Goal: Information Seeking & Learning: Learn about a topic

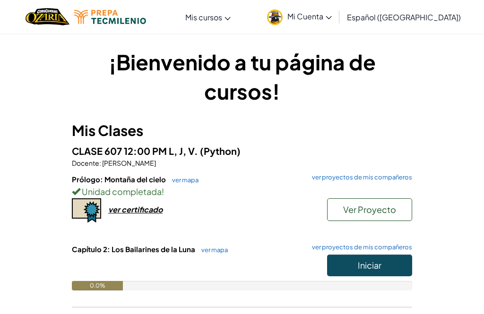
click at [378, 270] on button "Iniciar" at bounding box center [369, 266] width 85 height 22
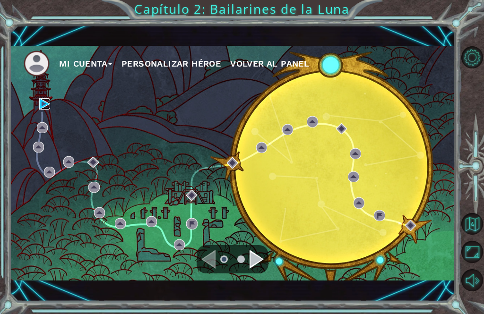
click at [41, 109] on img at bounding box center [44, 103] width 11 height 11
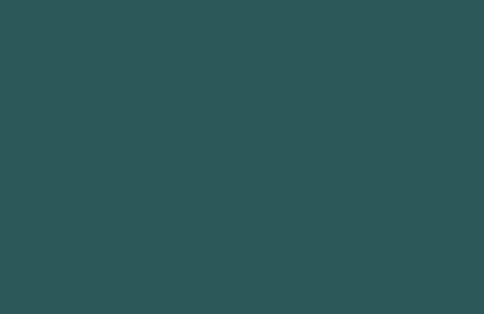
click at [258, 272] on body at bounding box center [242, 157] width 484 height 314
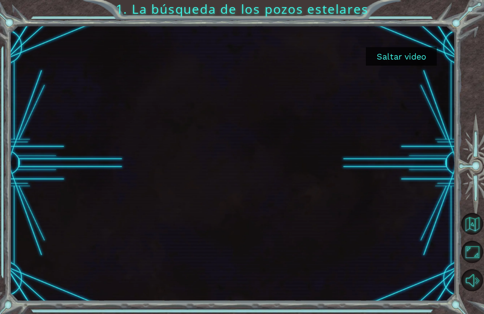
click at [419, 48] on button "Saltar video" at bounding box center [401, 56] width 71 height 18
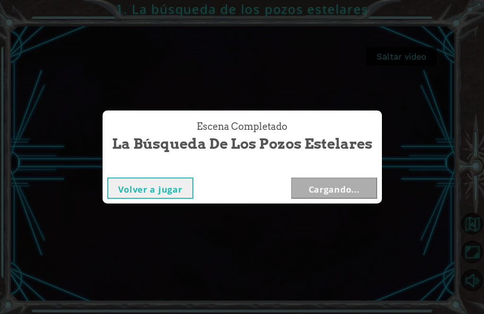
click at [414, 56] on div "Escena Completado La búsqueda de los pozos estelares Volver a jugar Cargando..." at bounding box center [242, 157] width 484 height 314
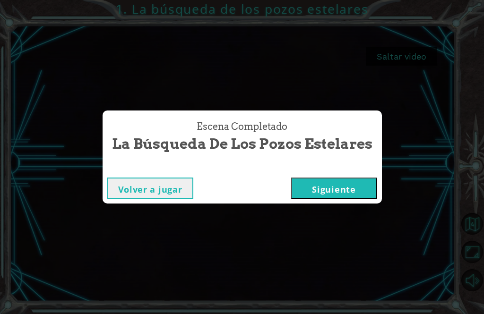
click at [329, 198] on button "Siguiente" at bounding box center [334, 188] width 86 height 21
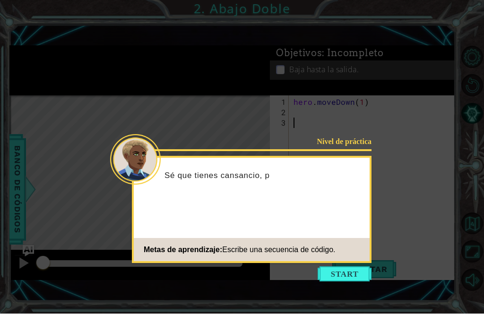
click at [344, 273] on button "Start" at bounding box center [345, 274] width 54 height 15
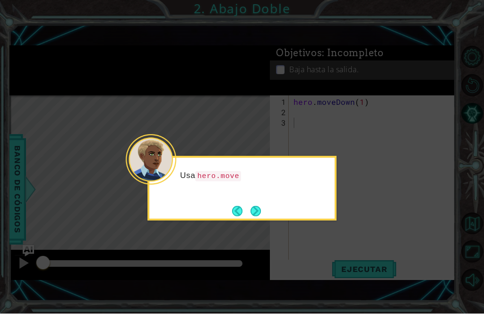
click at [258, 209] on button "Next" at bounding box center [255, 211] width 10 height 10
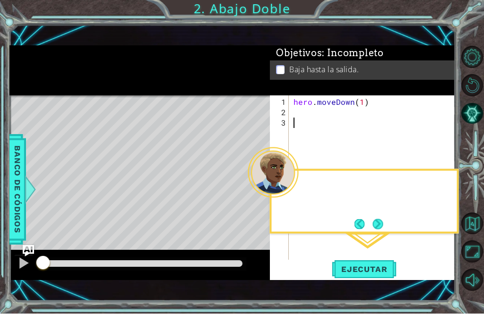
click at [256, 213] on div "Level Map" at bounding box center [227, 235] width 437 height 278
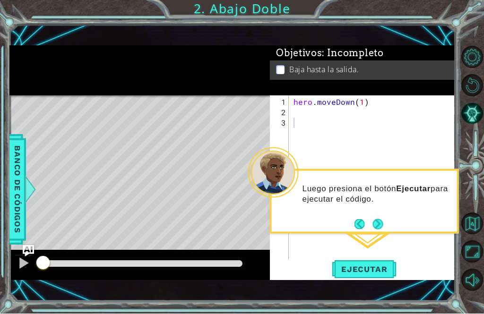
click at [382, 224] on button "Next" at bounding box center [378, 224] width 10 height 10
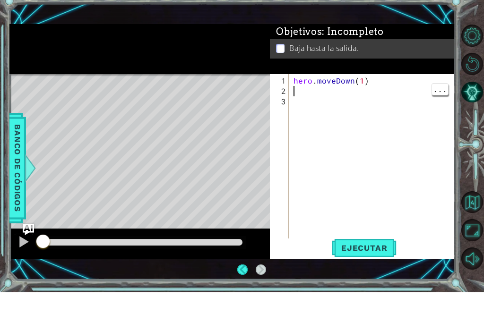
scroll to position [23, 0]
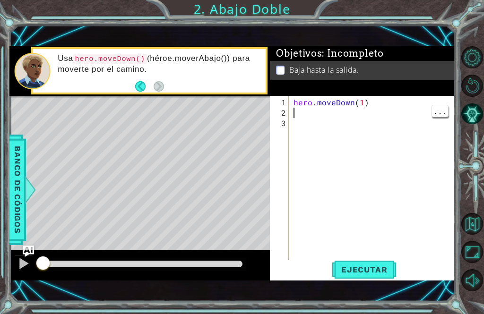
click at [22, 269] on div at bounding box center [23, 264] width 12 height 12
type textarea ","
click at [417, 93] on div "Objetivos : Incompleto Baja hasta la salida." at bounding box center [362, 71] width 185 height 50
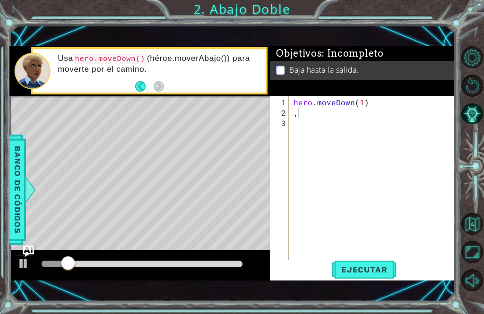
click at [379, 268] on span "Ejecutar" at bounding box center [364, 269] width 65 height 9
type textarea "hero.moveDown(1)"
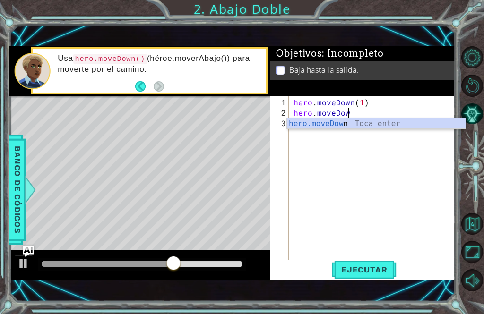
scroll to position [0, 3]
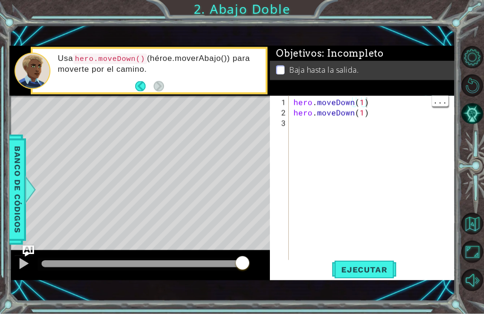
click at [378, 264] on button "Ejecutar" at bounding box center [364, 269] width 65 height 18
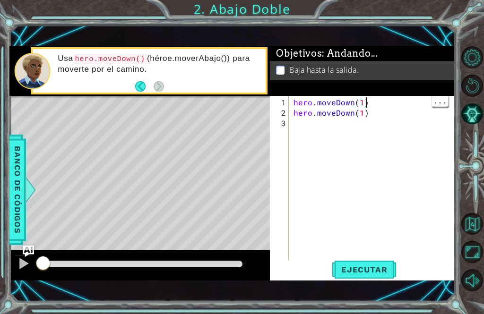
scroll to position [0, 4]
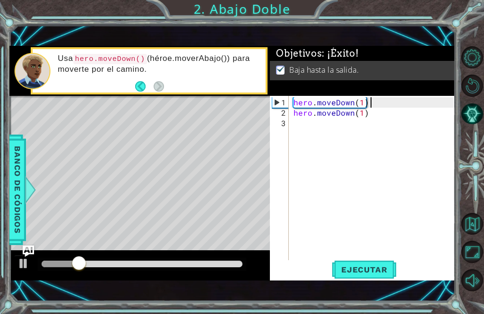
type textarea "hero.moveDown(1)"
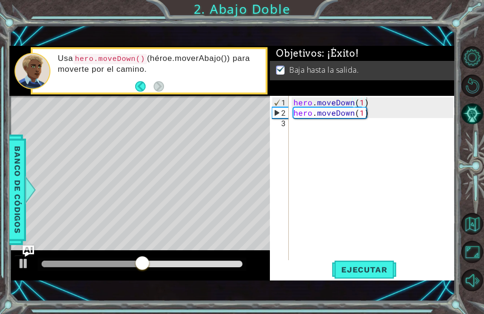
scroll to position [23, 0]
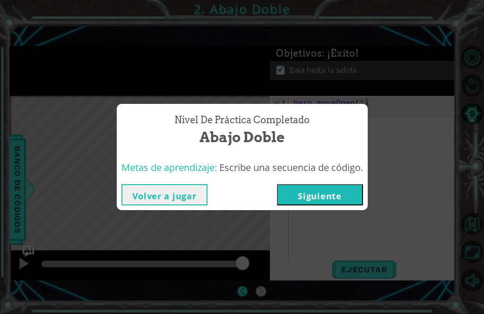
click at [84, 208] on div "Nivel de práctica Completado Abajo Doble Metas de aprendizaje: Escribe una secu…" at bounding box center [242, 157] width 484 height 314
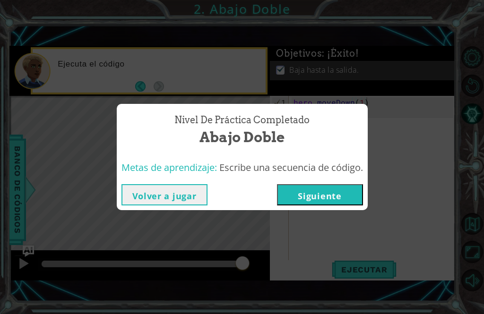
click at [348, 195] on button "Siguiente" at bounding box center [320, 194] width 86 height 21
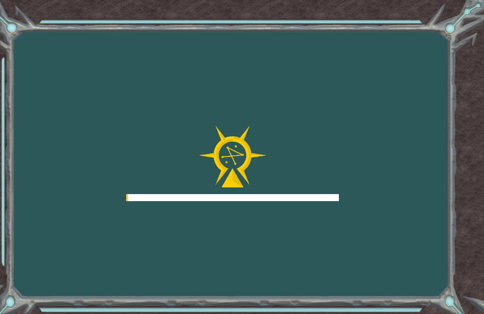
click at [347, 219] on div "Goals Error cargando del servidor Deberás unirte a un curso para jugar a este n…" at bounding box center [242, 157] width 484 height 314
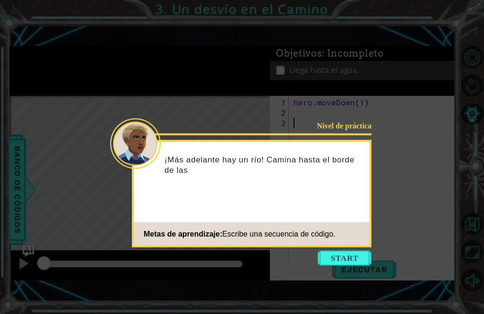
click at [353, 262] on button "Start" at bounding box center [345, 258] width 54 height 15
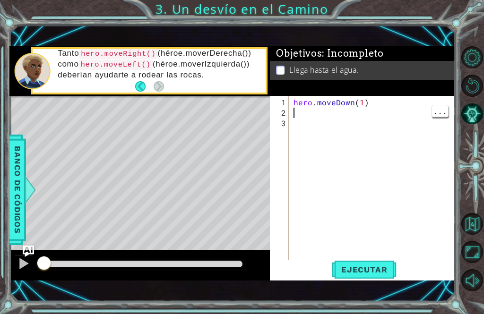
click at [302, 116] on div "hero . moveDown ( 1 )" at bounding box center [375, 190] width 166 height 187
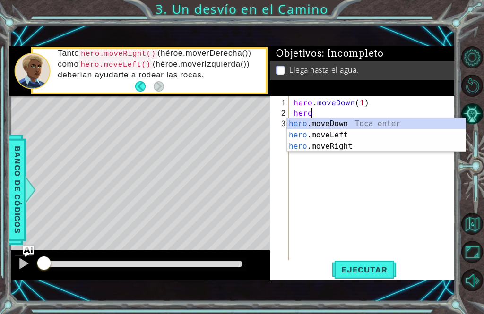
scroll to position [23, 0]
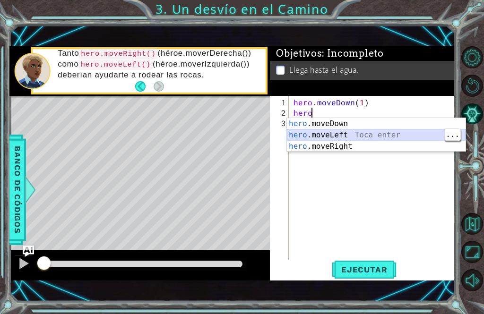
click at [374, 136] on div "hero .moveDown Toca enter hero .moveLeft Toca enter hero .moveRight Toca enter" at bounding box center [376, 146] width 179 height 57
type textarea "hero.moveLeft(1)"
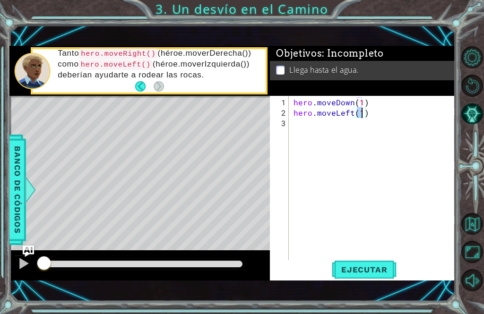
click at [382, 272] on span "Ejecutar" at bounding box center [364, 269] width 65 height 9
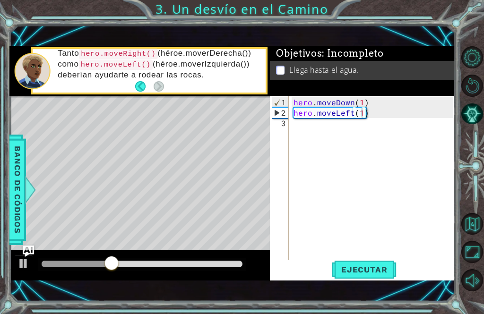
scroll to position [0, 0]
click at [380, 125] on div "hero . moveDown ( 1 ) hero . moveLeft ( 1 )" at bounding box center [375, 190] width 166 height 187
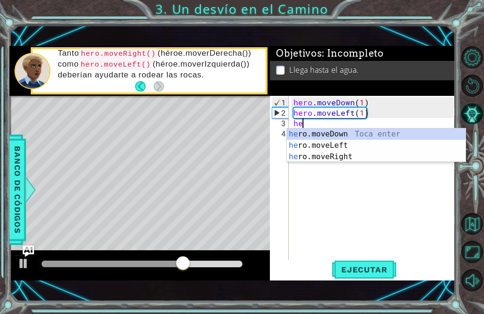
scroll to position [23, 0]
click at [403, 132] on div "he ro.moveDown Toca enter he ro.moveLeft Toca enter he ro.moveRight Toca enter" at bounding box center [376, 157] width 179 height 57
type textarea "hero.moveDown(1)"
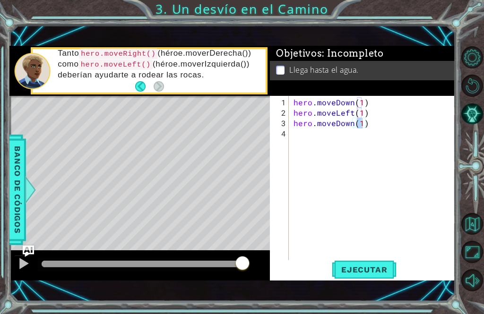
click at [374, 277] on button "Ejecutar" at bounding box center [364, 269] width 65 height 18
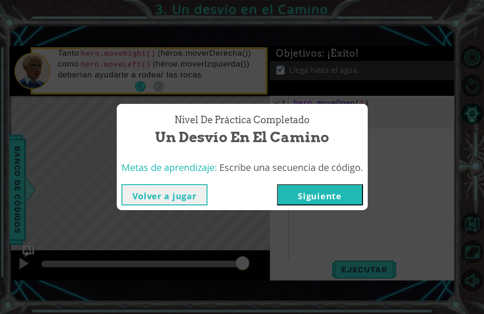
click at [350, 193] on button "Siguiente" at bounding box center [320, 194] width 86 height 21
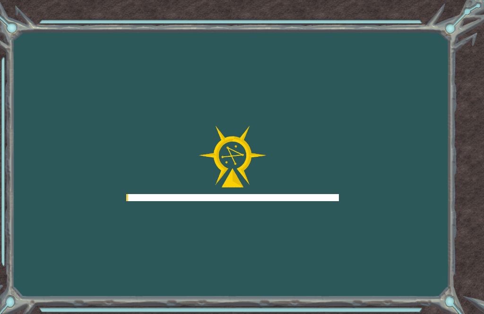
click at [348, 217] on div "Goals Error cargando del servidor Deberás unirte a un curso para jugar a este n…" at bounding box center [242, 157] width 484 height 314
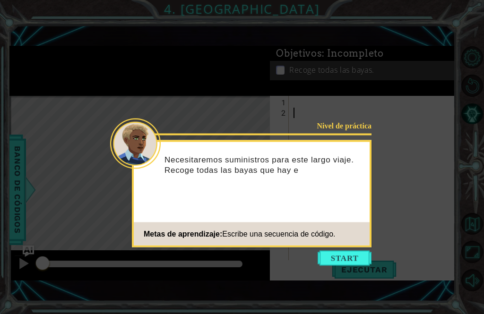
click at [348, 262] on button "Start" at bounding box center [345, 258] width 54 height 15
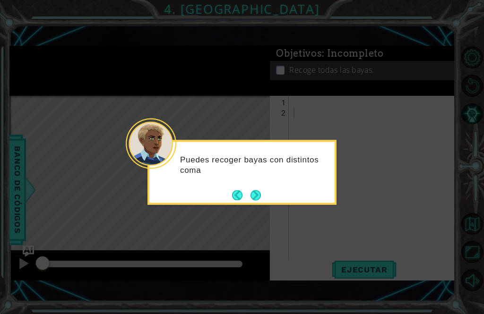
click at [254, 196] on button "Next" at bounding box center [255, 195] width 10 height 10
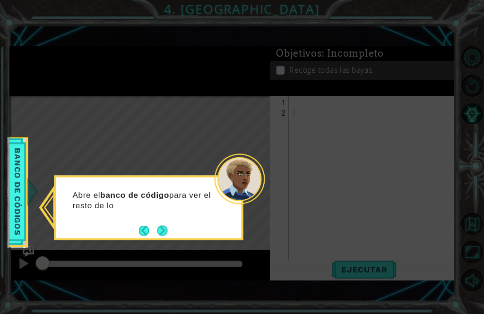
click at [15, 162] on span "Banco de códigos" at bounding box center [17, 192] width 15 height 95
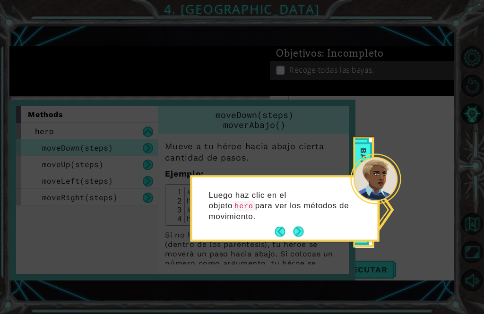
click at [374, 157] on div at bounding box center [376, 179] width 51 height 51
click at [304, 233] on button "Next" at bounding box center [298, 232] width 10 height 10
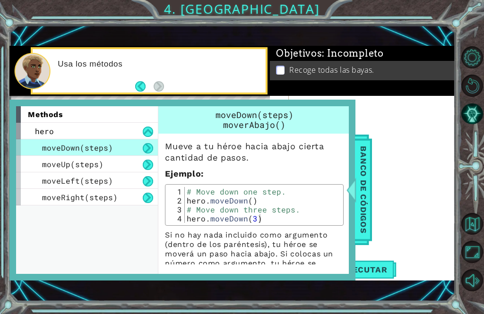
click at [365, 178] on span "Banco de códigos" at bounding box center [363, 190] width 15 height 98
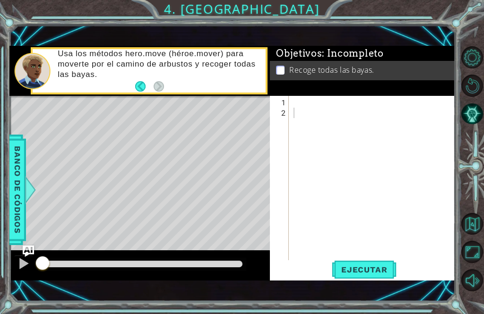
click at [134, 73] on p "Usa los métodos hero.move (héroe.mover) para moverte por el camino de arbustos …" at bounding box center [158, 64] width 201 height 31
click at [137, 86] on button "Back" at bounding box center [144, 86] width 18 height 10
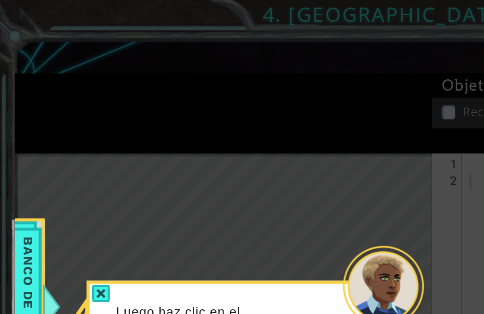
click at [163, 125] on icon at bounding box center [151, 124] width 302 height 248
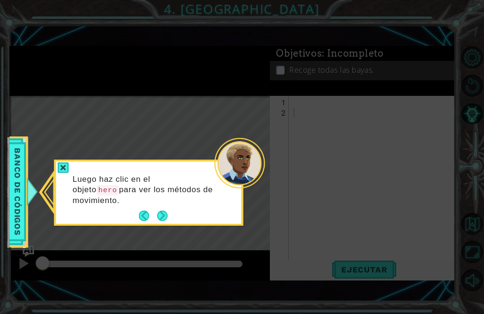
click at [67, 183] on div "Luego haz clic en el objeto hero para ver los métodos de movimiento." at bounding box center [148, 194] width 185 height 59
click at [161, 221] on button "Next" at bounding box center [162, 216] width 10 height 10
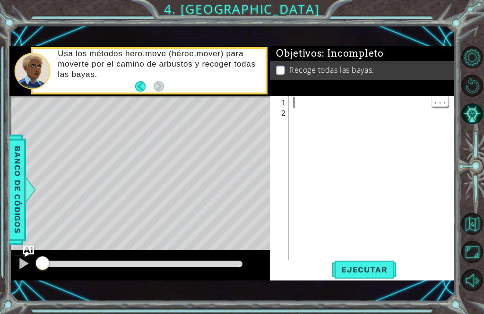
click at [301, 102] on div at bounding box center [375, 190] width 166 height 187
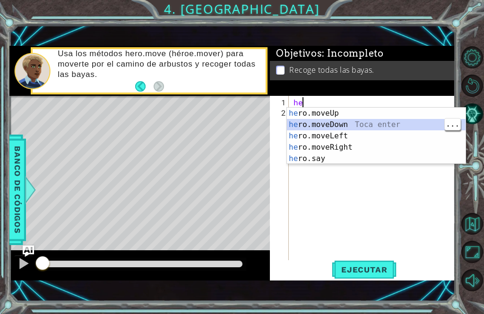
click at [352, 129] on div "he ro.moveUp Toca enter he ro.moveDown Toca enter he ro.moveLeft Toca enter he …" at bounding box center [376, 147] width 179 height 79
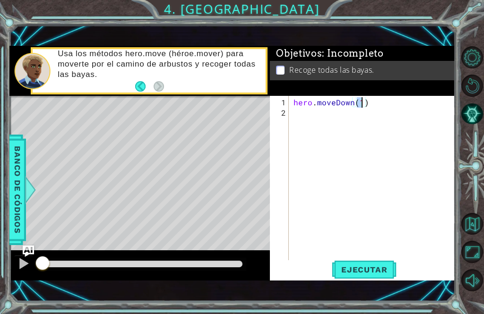
type textarea "hero.moveDown(2)"
click at [298, 115] on div "hero . moveDown ( 2 )" at bounding box center [375, 190] width 166 height 187
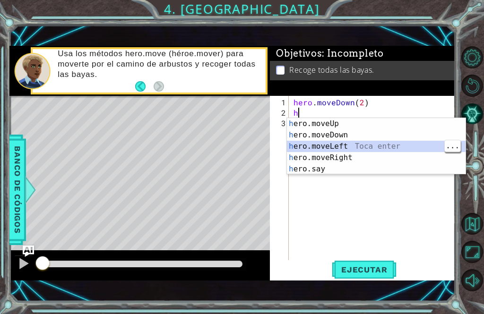
click at [371, 146] on div "h ero.moveUp Toca enter h ero.moveDown Toca enter h ero.moveLeft Toca enter h e…" at bounding box center [376, 157] width 179 height 79
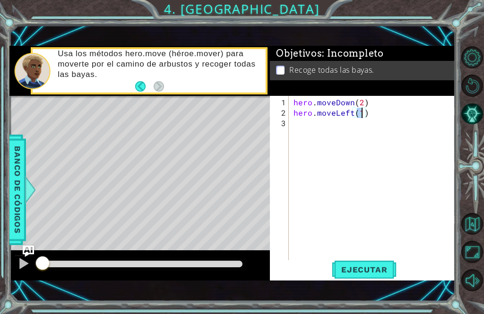
type textarea "hero.moveLeft(2)"
click at [299, 126] on div "hero . moveDown ( 2 ) hero . moveLeft ( 2 )" at bounding box center [375, 190] width 166 height 187
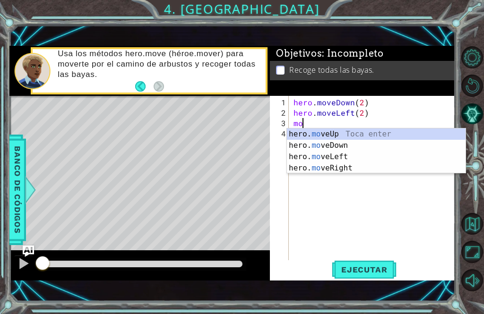
type textarea "m"
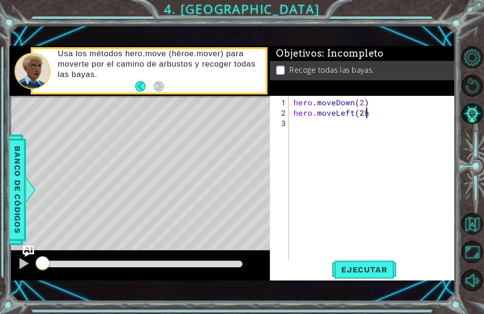
scroll to position [0, 4]
type textarea "hero.moveLeft(2)"
click at [374, 112] on div "hero . moveDown ( 2 ) hero . moveLeft ( 2 )" at bounding box center [375, 190] width 166 height 187
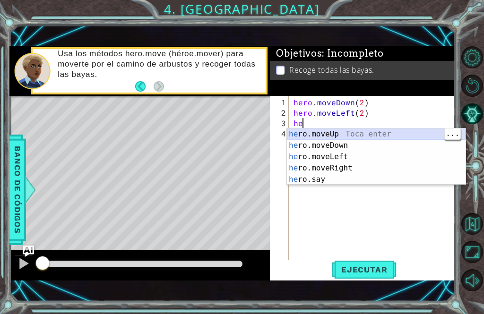
click at [361, 133] on div "he ro.moveUp Toca enter he ro.moveDown Toca enter he ro.moveLeft Toca enter he …" at bounding box center [376, 168] width 179 height 79
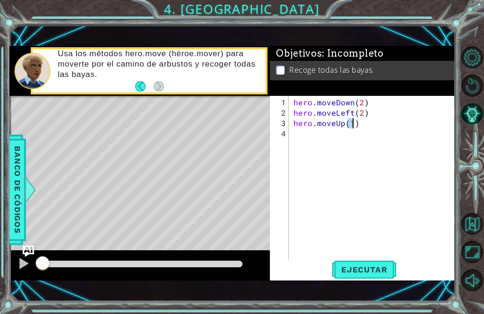
type textarea "hero.moveUp(2)"
click at [318, 140] on div "hero . moveDown ( 2 ) hero . moveLeft ( 2 ) hero . moveUp ( 2 )" at bounding box center [375, 190] width 166 height 187
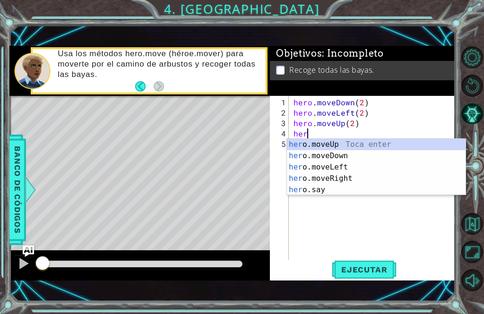
scroll to position [0, 0]
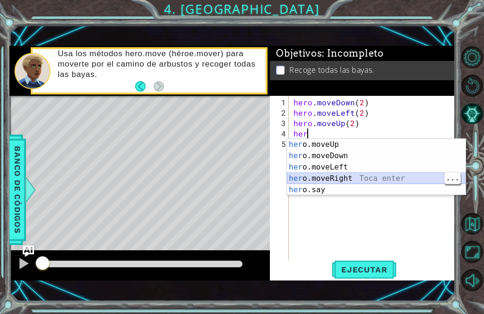
click at [359, 177] on div "her o.moveUp Toca enter her o.moveDown Toca enter her o.moveLeft [PERSON_NAME] …" at bounding box center [376, 178] width 179 height 79
type textarea "hero.moveRight(1)"
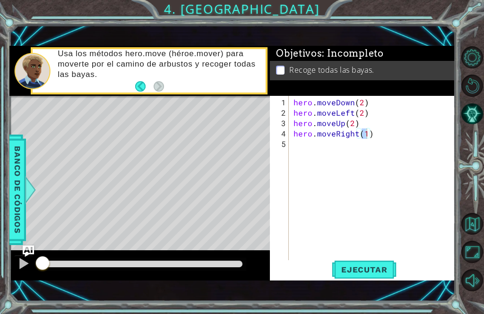
click at [381, 271] on span "Ejecutar" at bounding box center [364, 269] width 65 height 9
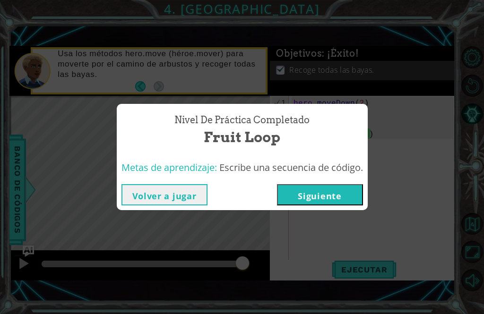
click at [295, 191] on button "Siguiente" at bounding box center [320, 194] width 86 height 21
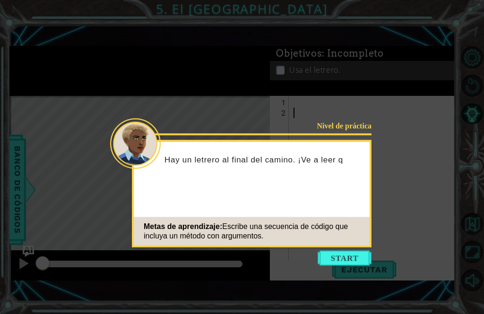
click at [344, 258] on button "Start" at bounding box center [345, 258] width 54 height 15
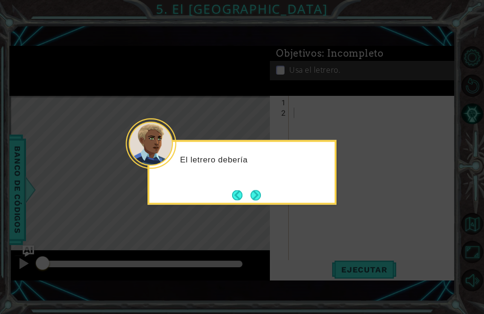
click at [255, 193] on button "Next" at bounding box center [255, 195] width 10 height 10
click at [258, 200] on button "Next" at bounding box center [255, 195] width 10 height 10
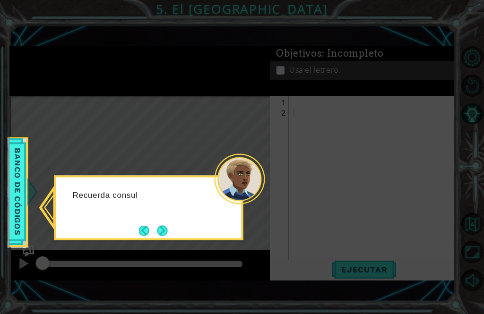
click at [164, 229] on button "Next" at bounding box center [162, 230] width 10 height 10
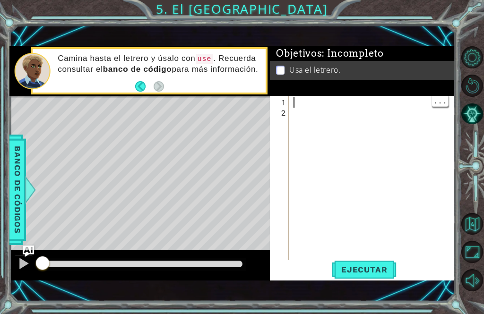
click at [292, 108] on div at bounding box center [375, 190] width 166 height 187
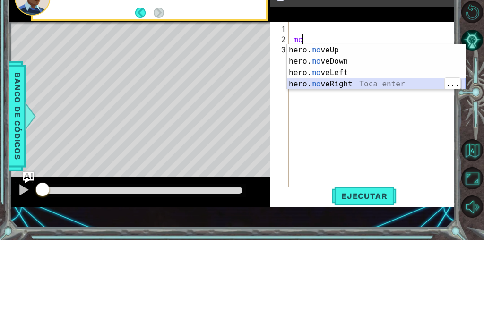
click at [399, 118] on div "hero. mo veUp Toca enter hero. mo veDown Toca enter hero. mo veLeft Toca enter …" at bounding box center [376, 152] width 179 height 68
type textarea "hero.moveRight(1)"
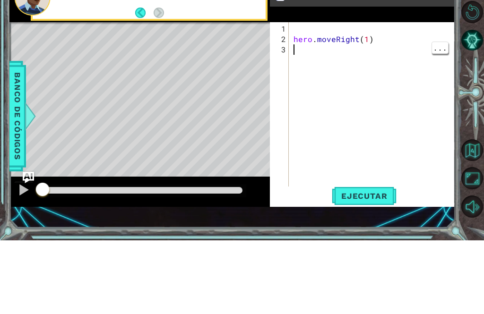
click at [293, 97] on div "hero . moveRight ( 1 )" at bounding box center [375, 190] width 166 height 187
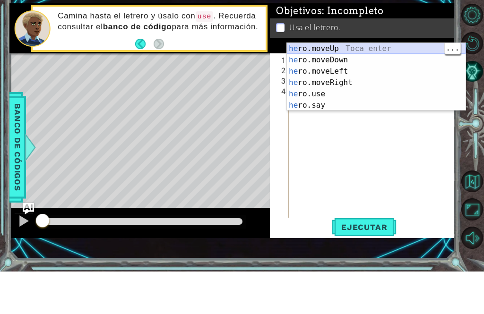
click at [368, 86] on div "he ro.moveUp Toca enter he ro.moveDown Toca enter he ro.moveLeft Toca enter he …" at bounding box center [376, 131] width 179 height 91
type textarea "hero.moveUp(1)"
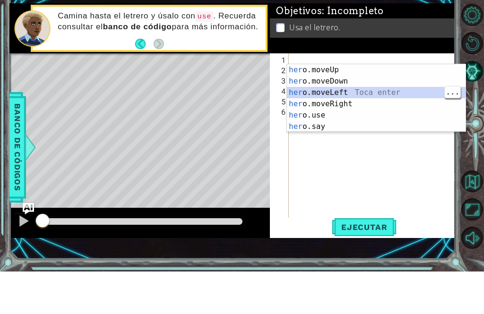
scroll to position [0, 5]
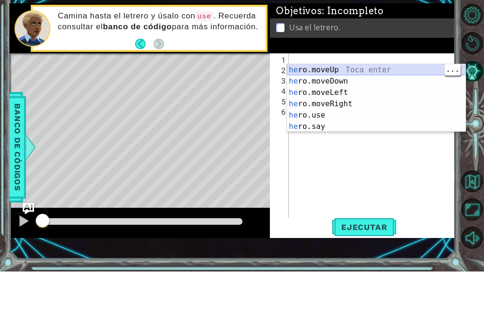
click at [390, 107] on div "he ro.moveUp Toca enter he ro.moveDown Toca enter he ro.moveLeft Toca enter he …" at bounding box center [376, 152] width 179 height 91
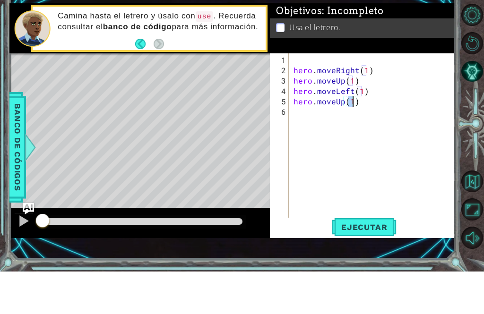
scroll to position [32, 0]
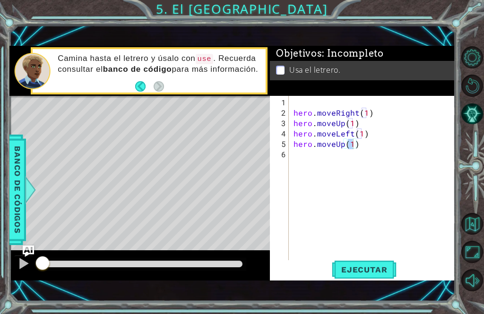
click at [377, 267] on span "Ejecutar" at bounding box center [364, 269] width 65 height 9
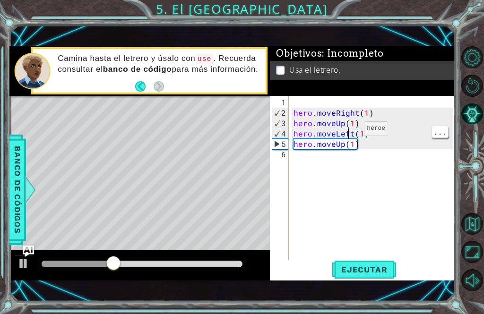
click at [348, 133] on div "hero . moveRight ( 1 ) hero . moveUp ( 1 ) hero . moveLeft ( 1 ) hero . moveUp …" at bounding box center [375, 190] width 166 height 187
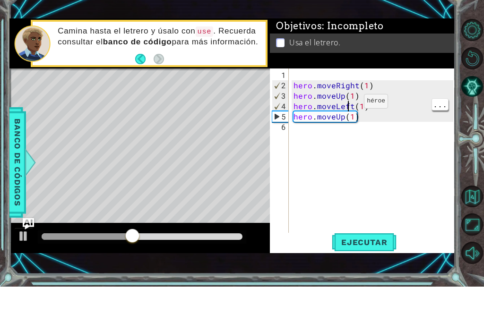
scroll to position [0, 4]
click at [354, 107] on div "hero . moveRight ( 1 ) hero . moveUp ( 1 ) hero . moveLeft ( 1 ) hero . moveUp …" at bounding box center [375, 190] width 166 height 187
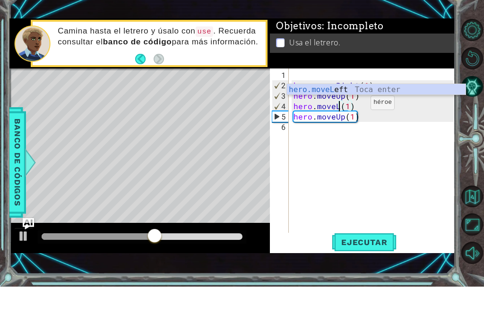
scroll to position [0, 3]
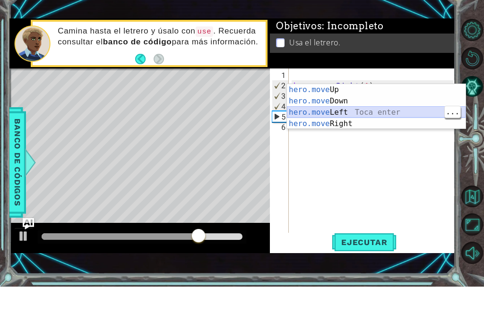
click at [377, 114] on div "hero.move Up Toca enter hero.move Down Toca enter hero.move Left Toca enter her…" at bounding box center [376, 146] width 179 height 68
type textarea "hero.moveLeft(1)(1)"
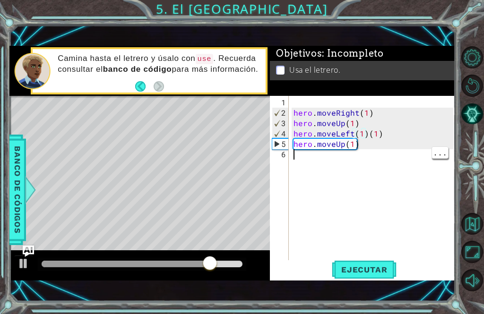
scroll to position [0, 0]
click at [301, 159] on div "hero . moveRight ( 1 ) hero . moveUp ( 1 ) hero . moveLeft ( 1 ) ( 1 ) hero . m…" at bounding box center [375, 190] width 166 height 187
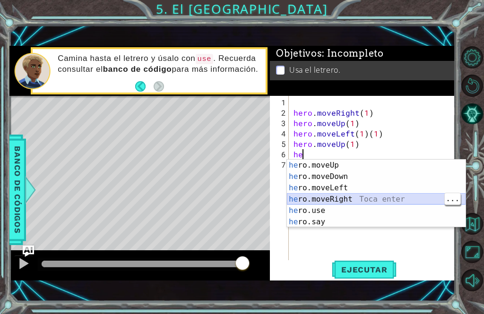
click at [363, 198] on div "he ro.moveUp Toca enter he ro.moveDown Toca enter he ro.moveLeft Toca enter he …" at bounding box center [376, 205] width 179 height 91
type textarea "hero.moveRight(1)"
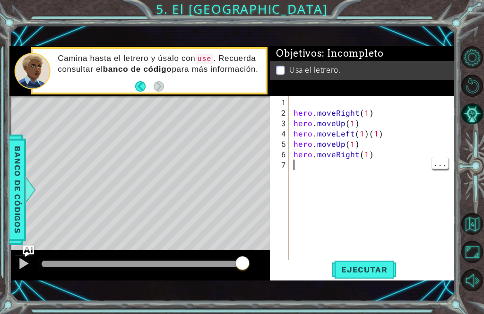
click at [307, 167] on div "hero . moveRight ( 1 ) hero . moveUp ( 1 ) hero . moveLeft ( 1 ) ( 1 ) hero . m…" at bounding box center [375, 190] width 166 height 187
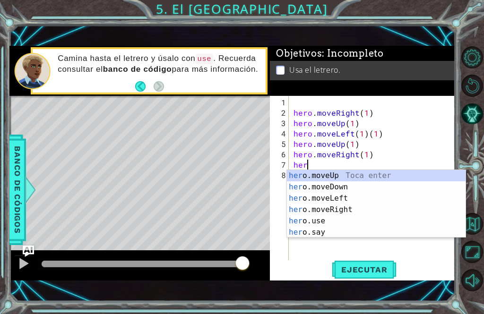
scroll to position [0, 0]
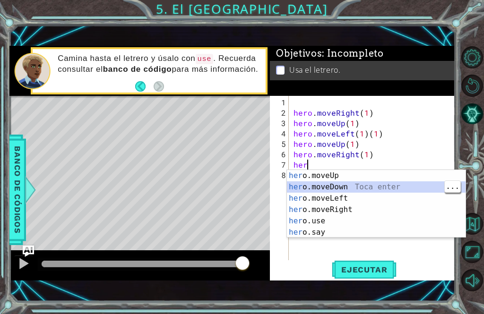
click at [359, 189] on div "her o.moveUp Toca enter her o.moveDown Toca enter her o.moveLeft [PERSON_NAME] …" at bounding box center [376, 215] width 179 height 91
type textarea "hero.moveDown(1)"
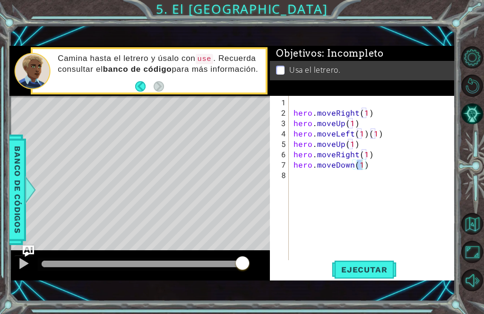
scroll to position [0, 0]
click at [303, 180] on div "hero . moveRight ( 1 ) hero . moveUp ( 1 ) hero . moveLeft ( 1 ) ( 1 ) hero . m…" at bounding box center [375, 190] width 166 height 187
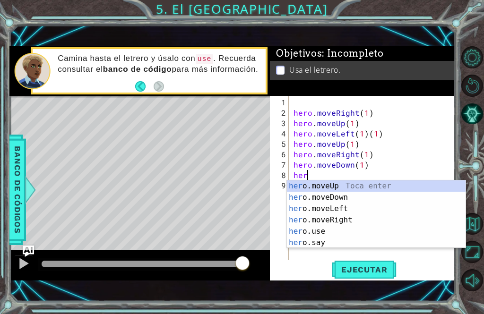
scroll to position [0, 0]
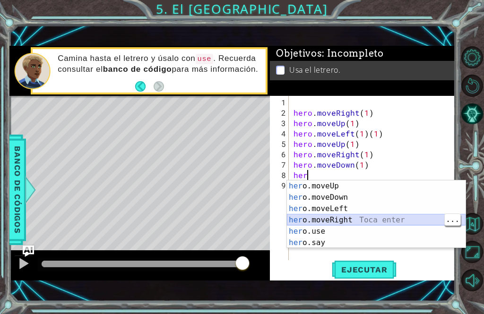
click at [378, 223] on div "her o.moveUp Toca enter her o.moveDown Toca enter her o.moveLeft [PERSON_NAME] …" at bounding box center [376, 226] width 179 height 91
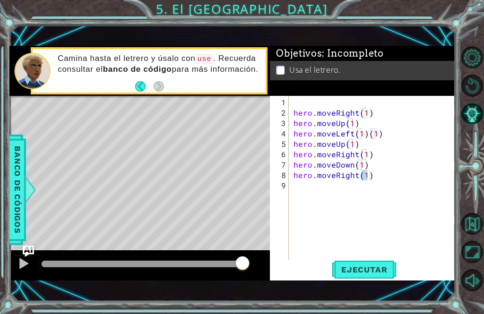
click at [378, 269] on span "Ejecutar" at bounding box center [364, 269] width 65 height 9
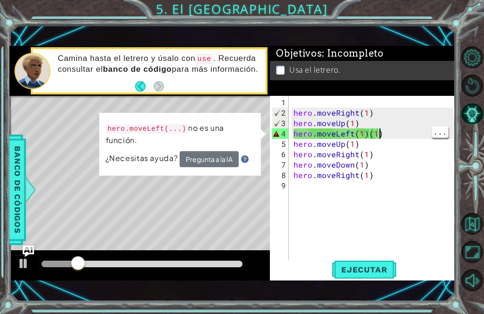
click at [382, 133] on div "hero . moveRight ( 1 ) hero . moveUp ( 1 ) hero . moveLeft ( 1 ) ( 1 ) hero . m…" at bounding box center [375, 190] width 166 height 187
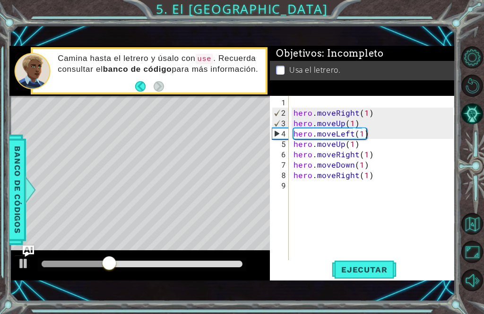
click at [374, 277] on button "Ejecutar" at bounding box center [364, 269] width 65 height 18
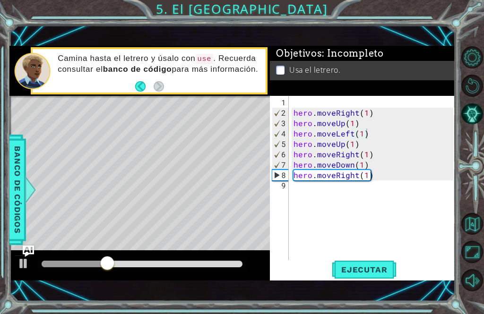
type textarea "hero.moveRight(1)"
click at [317, 191] on div "hero . moveRight ( 1 ) hero . moveUp ( 1 ) hero . moveLeft ( 1 ) hero . moveUp …" at bounding box center [375, 190] width 166 height 187
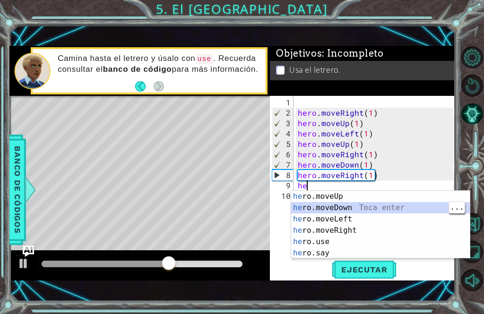
click at [385, 208] on div "he ro.moveUp Toca enter he ro.moveDown Toca enter he ro.moveLeft Toca enter he …" at bounding box center [380, 236] width 179 height 91
type textarea "hero.moveDown(1)"
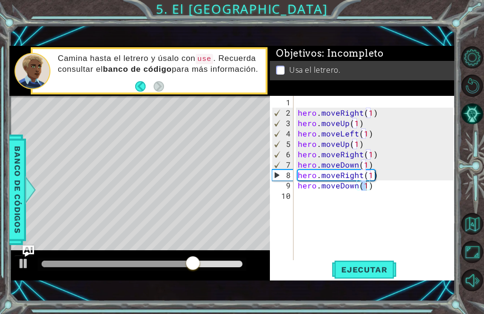
click at [356, 266] on span "Ejecutar" at bounding box center [364, 269] width 65 height 9
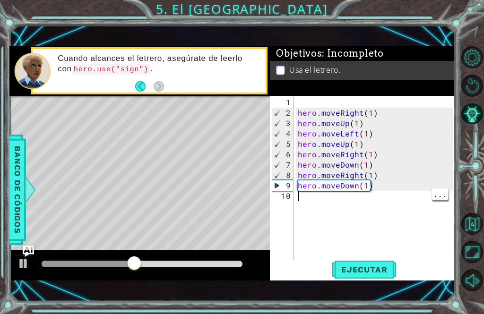
click at [382, 191] on div "hero . moveRight ( 1 ) hero . moveUp ( 1 ) hero . moveLeft ( 1 ) hero . moveUp …" at bounding box center [377, 190] width 162 height 187
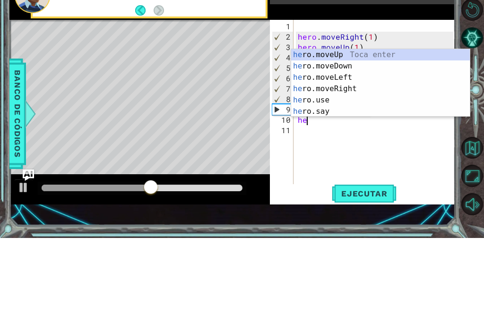
scroll to position [0, 0]
click at [356, 125] on div "her o.moveUp Toca enter her o.moveDown Toca enter her o.moveLeft [PERSON_NAME] …" at bounding box center [380, 170] width 179 height 91
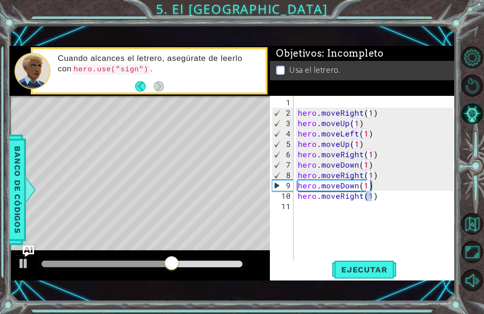
click at [371, 275] on span "Ejecutar" at bounding box center [364, 269] width 65 height 9
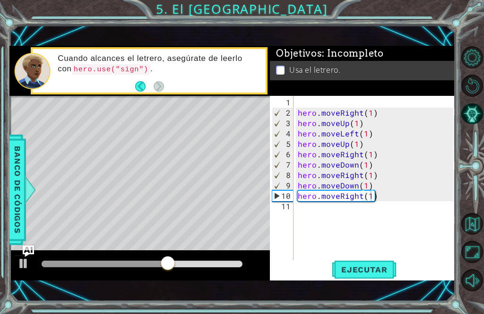
type textarea "hero.moveDown(1)"
click at [378, 186] on div "hero . moveRight ( 1 ) hero . moveUp ( 1 ) hero . moveLeft ( 1 ) hero . moveUp …" at bounding box center [377, 190] width 162 height 187
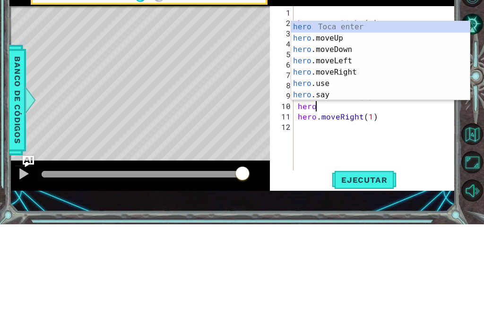
scroll to position [0, 1]
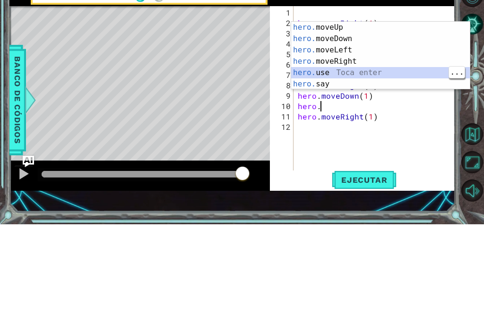
click at [340, 112] on div "hero. moveUp Toca enter hero. moveDown Toca enter hero. moveLeft Toca enter her…" at bounding box center [380, 157] width 179 height 91
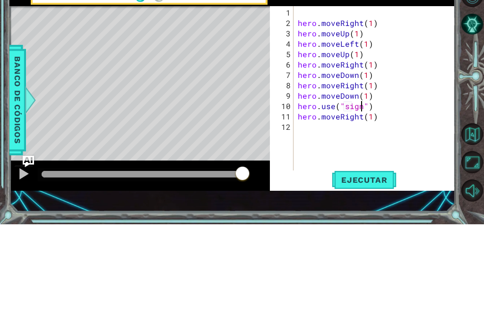
scroll to position [0, 4]
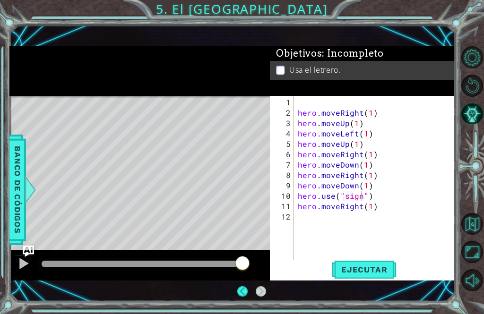
type textarea "hero.use("sign")"
click at [376, 273] on span "Ejecutar" at bounding box center [364, 269] width 65 height 9
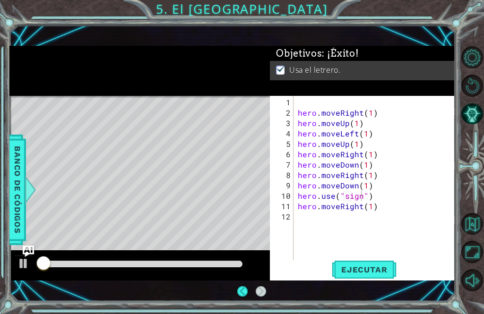
click at [364, 273] on span "Ejecutar" at bounding box center [364, 269] width 65 height 9
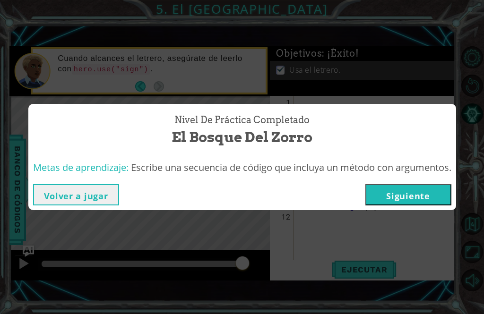
click at [424, 196] on button "Siguiente" at bounding box center [408, 194] width 86 height 21
